Goal: Navigation & Orientation: Find specific page/section

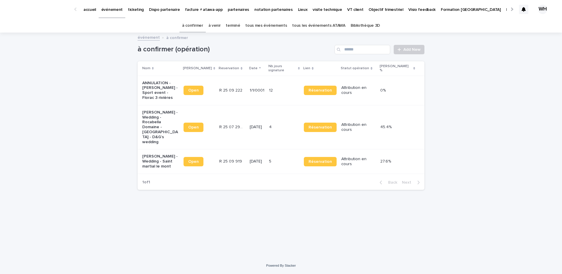
click at [110, 10] on p "événement" at bounding box center [111, 6] width 21 height 12
click at [514, 8] on div at bounding box center [511, 9] width 9 height 18
click at [452, 11] on p "Récupération WE / jour férié" at bounding box center [478, 6] width 52 height 12
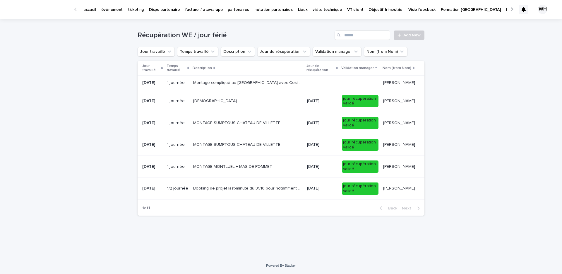
click at [506, 9] on p "Mon profil" at bounding box center [515, 6] width 19 height 12
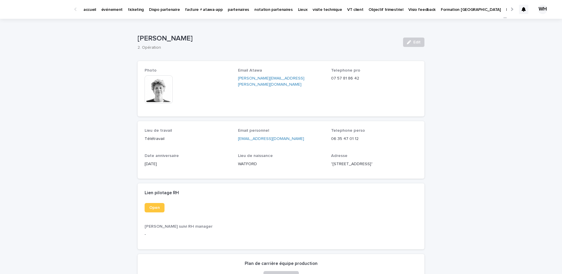
click at [511, 8] on div at bounding box center [512, 9] width 4 height 4
click at [452, 11] on p "Récupération WE / jour férié" at bounding box center [478, 6] width 52 height 12
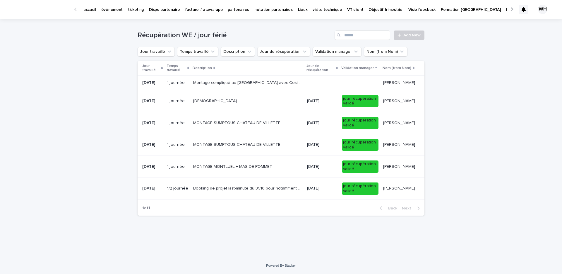
click at [233, 7] on p "partenaires" at bounding box center [238, 6] width 21 height 12
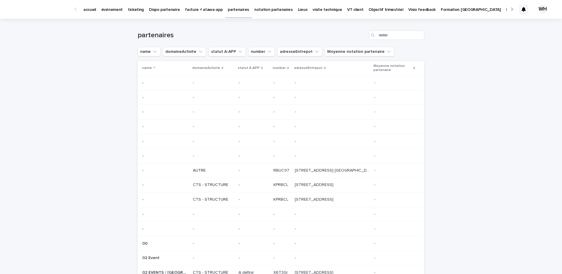
click at [112, 10] on p "événement" at bounding box center [111, 6] width 21 height 12
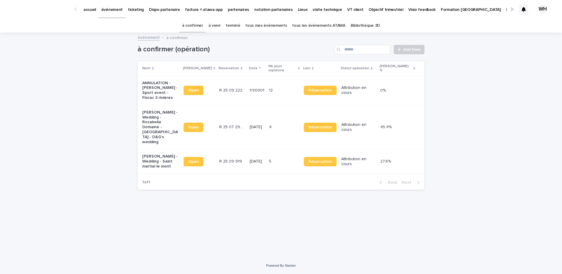
click at [504, 9] on div "Mon profil" at bounding box center [516, 6] width 24 height 12
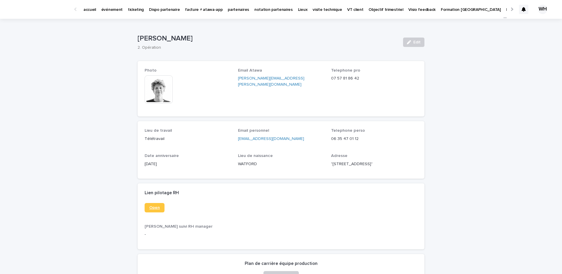
click at [155, 212] on link "Open" at bounding box center [155, 207] width 20 height 9
click at [110, 5] on p "événement" at bounding box center [111, 6] width 21 height 12
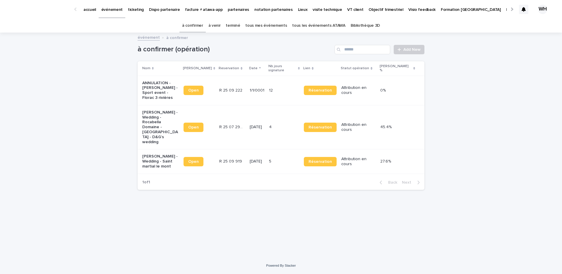
click at [113, 7] on p "événement" at bounding box center [111, 6] width 21 height 12
